Goal: Task Accomplishment & Management: Manage account settings

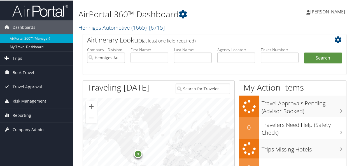
click at [13, 59] on span "Trips" at bounding box center [18, 58] width 10 height 14
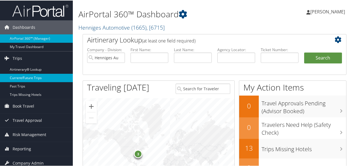
click at [24, 76] on link "Current/Future Trips" at bounding box center [36, 77] width 73 height 8
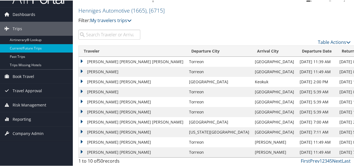
scroll to position [13, 0]
click at [83, 142] on td "[PERSON_NAME] [PERSON_NAME]" at bounding box center [133, 142] width 108 height 10
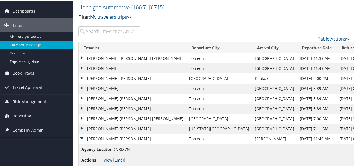
scroll to position [37, 0]
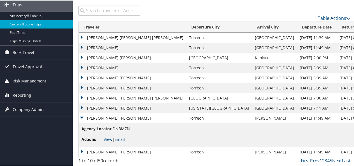
click at [82, 151] on td "[PERSON_NAME] [PERSON_NAME]" at bounding box center [133, 152] width 108 height 10
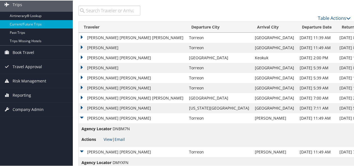
scroll to position [60, 0]
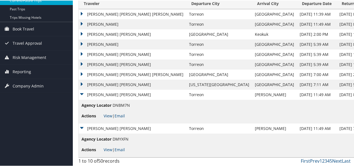
click at [82, 127] on td "[PERSON_NAME] [PERSON_NAME]" at bounding box center [133, 128] width 108 height 10
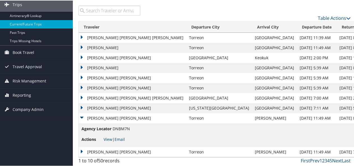
click at [83, 117] on td "[PERSON_NAME] [PERSON_NAME]" at bounding box center [133, 118] width 108 height 10
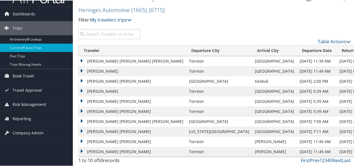
scroll to position [13, 0]
click at [123, 141] on td "KARLA MARTINEZ DAVILA" at bounding box center [133, 142] width 108 height 10
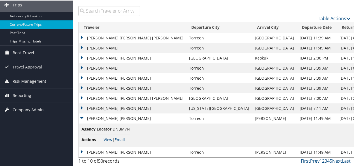
scroll to position [37, 0]
click at [83, 116] on td "KARLA MARTINEZ DAVILA" at bounding box center [133, 118] width 108 height 10
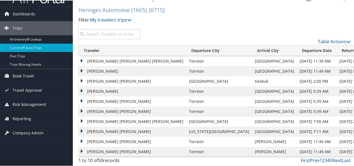
scroll to position [13, 0]
click at [336, 161] on link "Next" at bounding box center [337, 160] width 10 height 6
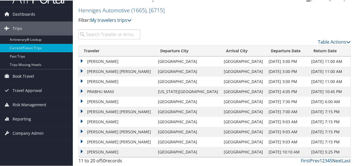
click at [335, 160] on link "Next" at bounding box center [337, 160] width 10 height 6
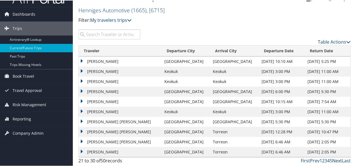
click at [337, 160] on link "Next" at bounding box center [337, 160] width 10 height 6
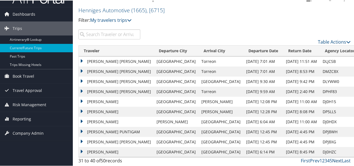
click at [335, 160] on link "Next" at bounding box center [337, 160] width 10 height 6
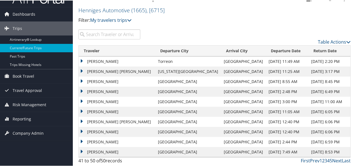
click at [83, 101] on td "LARRY CHARLES ROLLINSJR" at bounding box center [117, 101] width 76 height 10
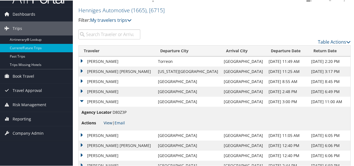
click at [109, 122] on link "View" at bounding box center [108, 122] width 9 height 5
click at [81, 100] on td "LARRY CHARLES ROLLINSJR" at bounding box center [117, 101] width 76 height 10
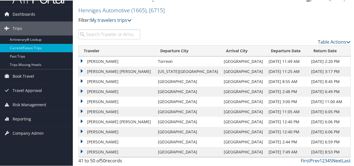
click at [335, 159] on link "Next" at bounding box center [337, 160] width 10 height 6
click at [335, 161] on link "Next" at bounding box center [337, 160] width 10 height 6
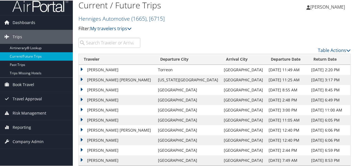
scroll to position [0, 0]
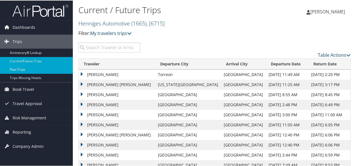
click at [11, 69] on link "Past Trips" at bounding box center [36, 69] width 73 height 8
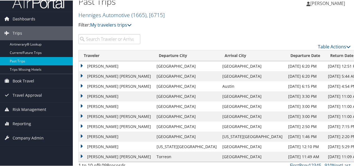
scroll to position [13, 0]
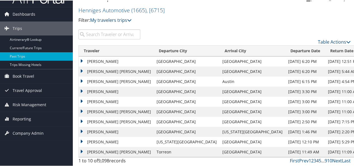
click at [80, 150] on td "JAVIER ALFONSO LOZA ROJO" at bounding box center [116, 152] width 75 height 10
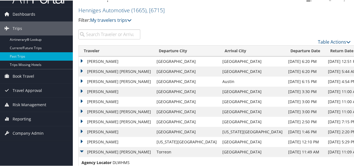
scroll to position [37, 0]
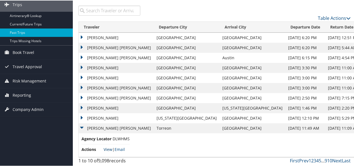
click at [109, 149] on link "View" at bounding box center [108, 148] width 9 height 5
click at [82, 126] on td "JAVIER ALFONSO LOZA ROJO" at bounding box center [116, 128] width 75 height 10
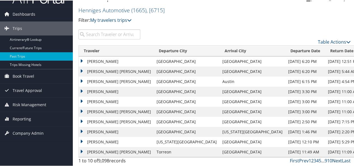
click at [337, 160] on link "Next" at bounding box center [337, 160] width 10 height 6
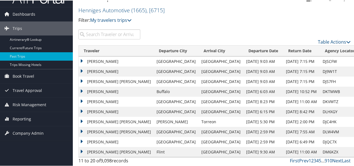
click at [80, 90] on td "TERRANCE LEE ZORGEL" at bounding box center [116, 91] width 75 height 10
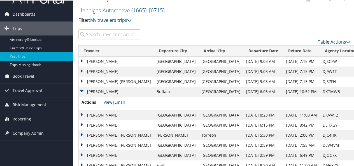
click at [108, 101] on link "View" at bounding box center [108, 101] width 9 height 5
click at [81, 90] on td "TERRANCE LEE ZORGEL" at bounding box center [116, 91] width 75 height 10
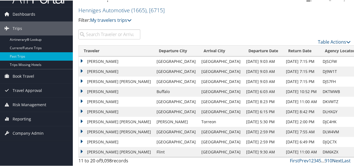
click at [334, 160] on link "Next" at bounding box center [337, 160] width 10 height 6
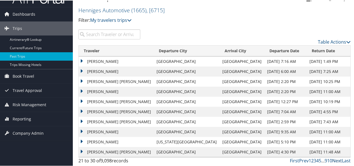
click at [335, 161] on link "Next" at bounding box center [337, 160] width 10 height 6
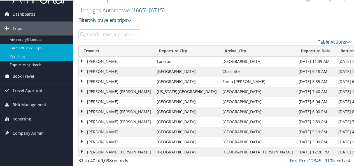
click at [27, 48] on link "Current/Future Trips" at bounding box center [36, 47] width 73 height 8
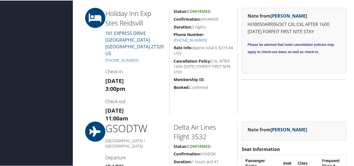
scroll to position [336, 0]
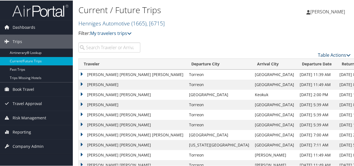
click at [346, 54] on icon at bounding box center [348, 54] width 4 height 4
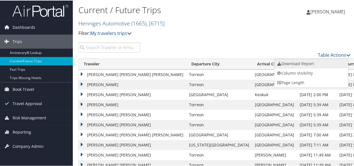
click at [301, 64] on link "Download Report" at bounding box center [311, 64] width 74 height 10
